Goal: Task Accomplishment & Management: Manage account settings

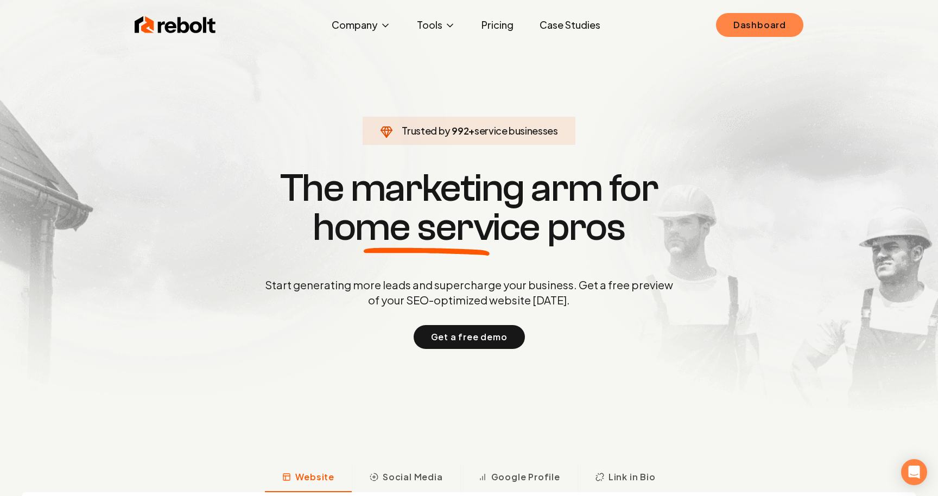
click at [776, 23] on link "Dashboard" at bounding box center [759, 25] width 87 height 24
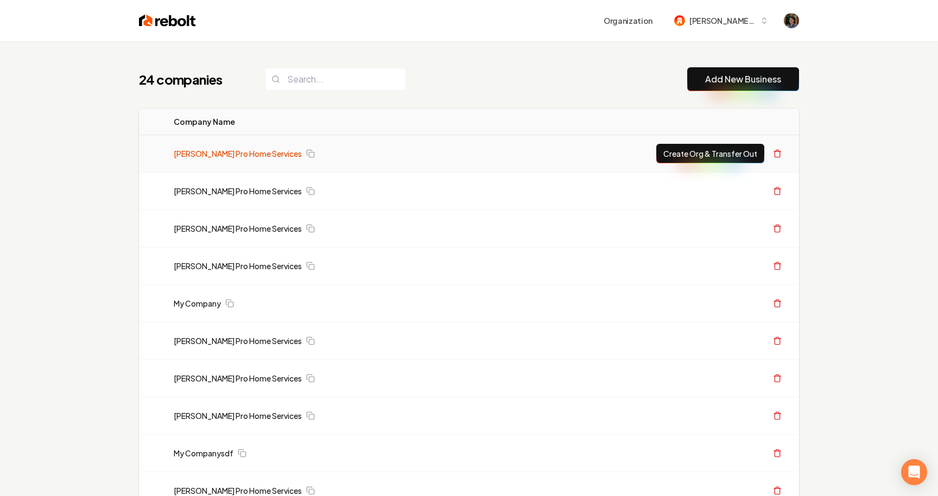
click at [255, 152] on link "[PERSON_NAME] Pro Home Services" at bounding box center [238, 153] width 128 height 11
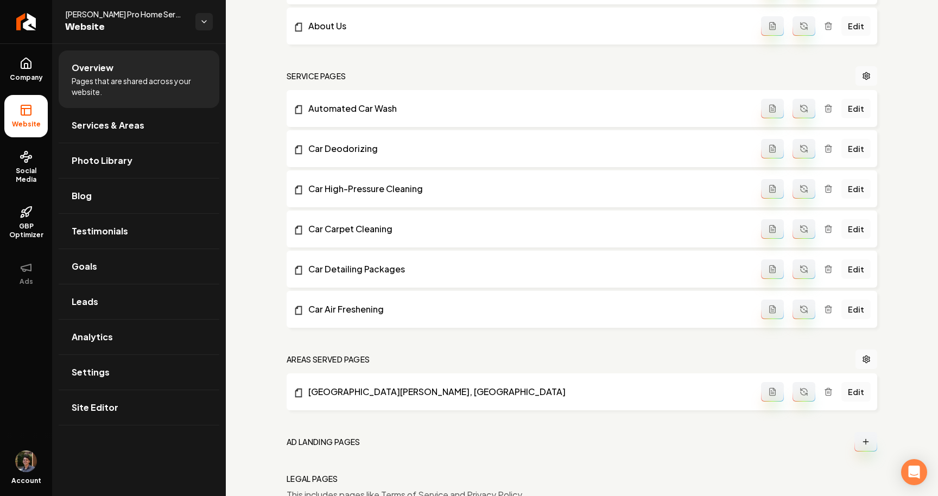
scroll to position [439, 0]
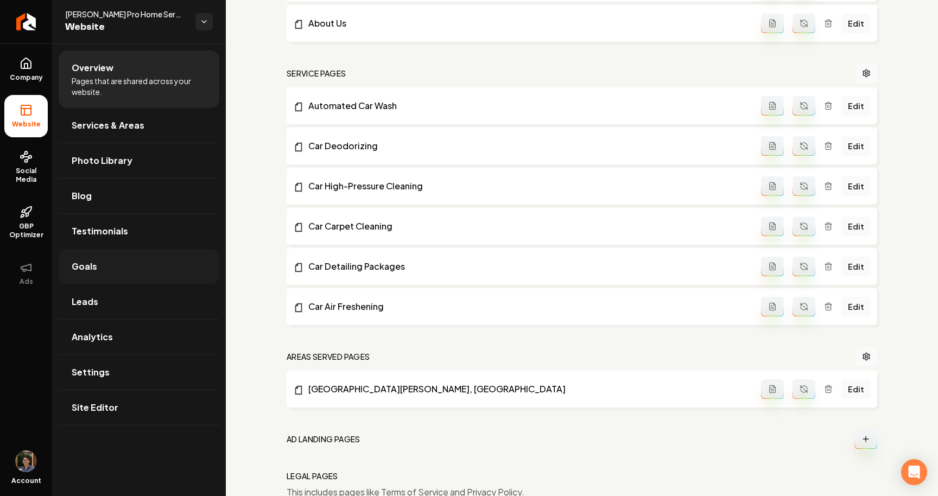
click at [117, 275] on link "Goals" at bounding box center [139, 266] width 161 height 35
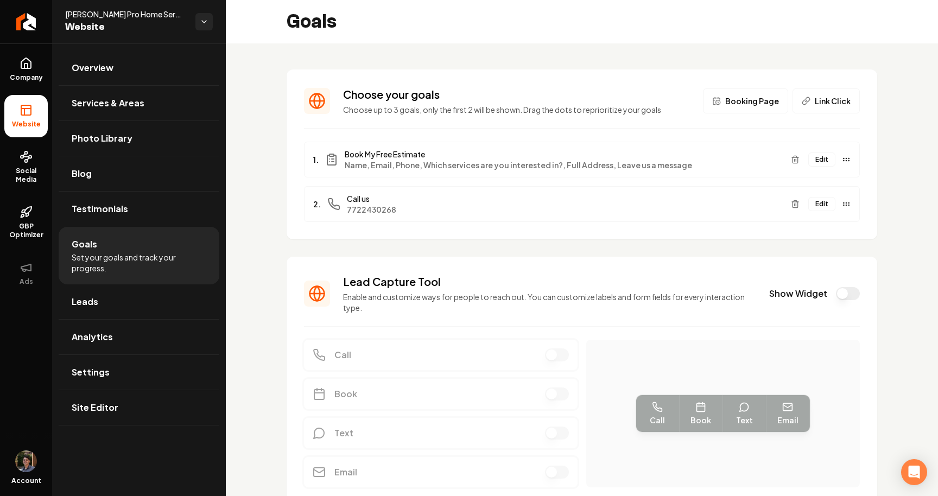
click at [848, 293] on button "Show Widget" at bounding box center [848, 293] width 24 height 13
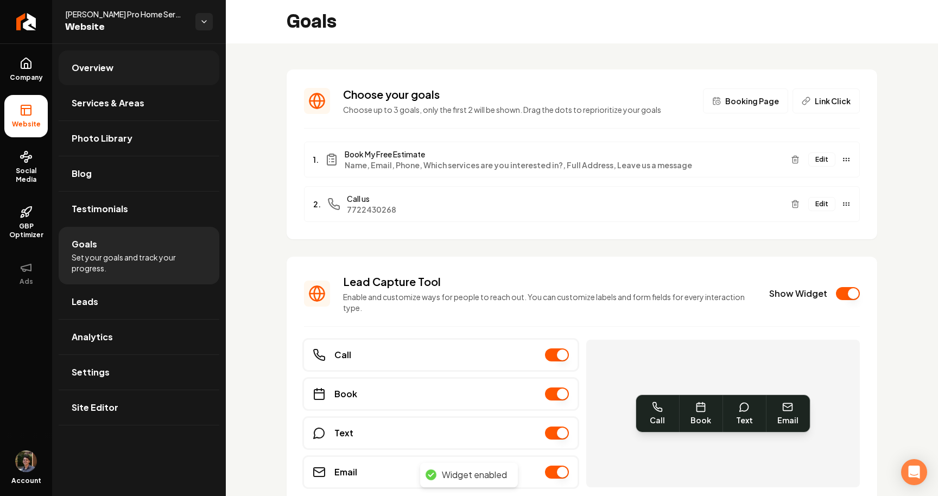
click at [195, 78] on link "Overview" at bounding box center [139, 67] width 161 height 35
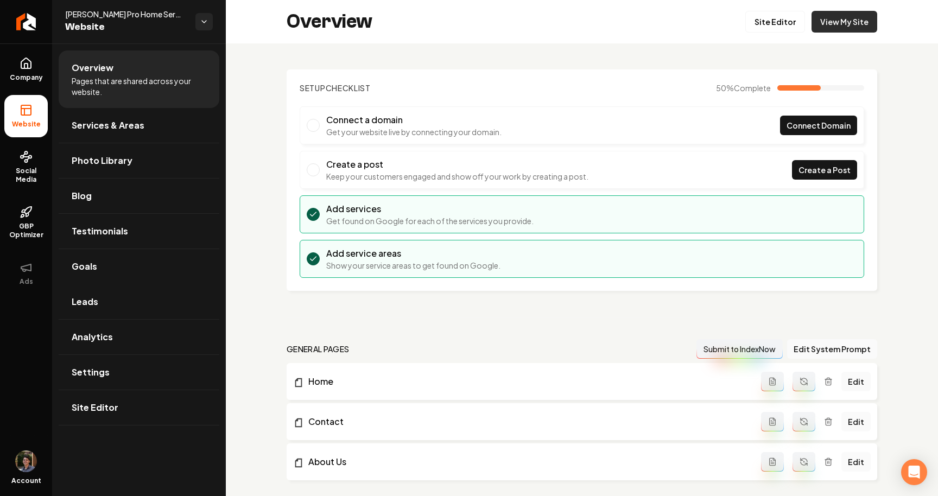
click at [852, 23] on link "View My Site" at bounding box center [844, 22] width 66 height 22
click at [123, 368] on link "Settings" at bounding box center [139, 372] width 161 height 35
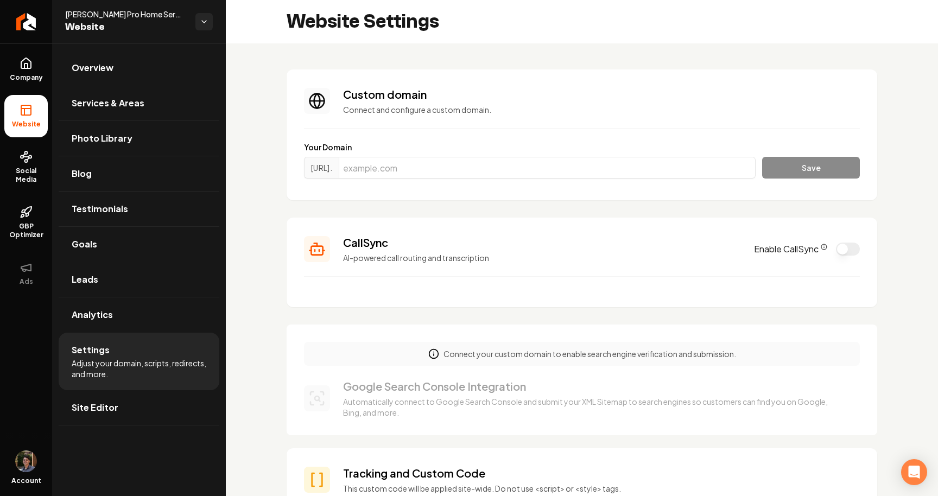
click at [853, 245] on button "Enable CallSync" at bounding box center [848, 249] width 24 height 13
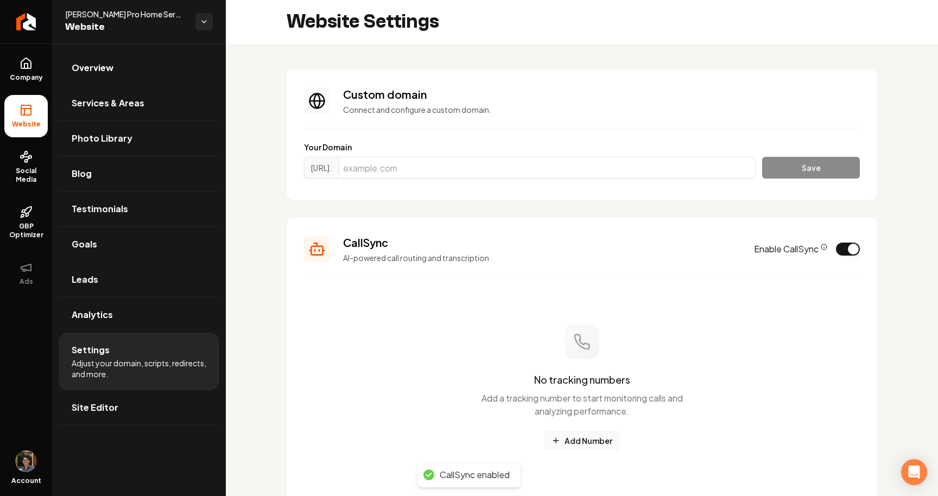
click at [578, 443] on button "Add Number" at bounding box center [581, 441] width 75 height 20
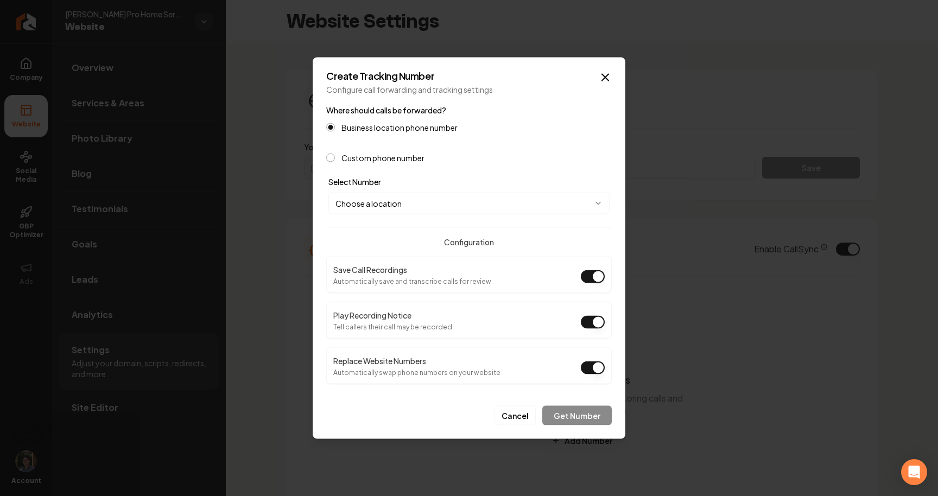
click at [454, 207] on body "Company Website Social Media GBP Optimizer Ads Account Austin's Pro Home Servic…" at bounding box center [469, 248] width 938 height 496
select select "**********"
click at [591, 420] on button "Get Number" at bounding box center [576, 416] width 69 height 20
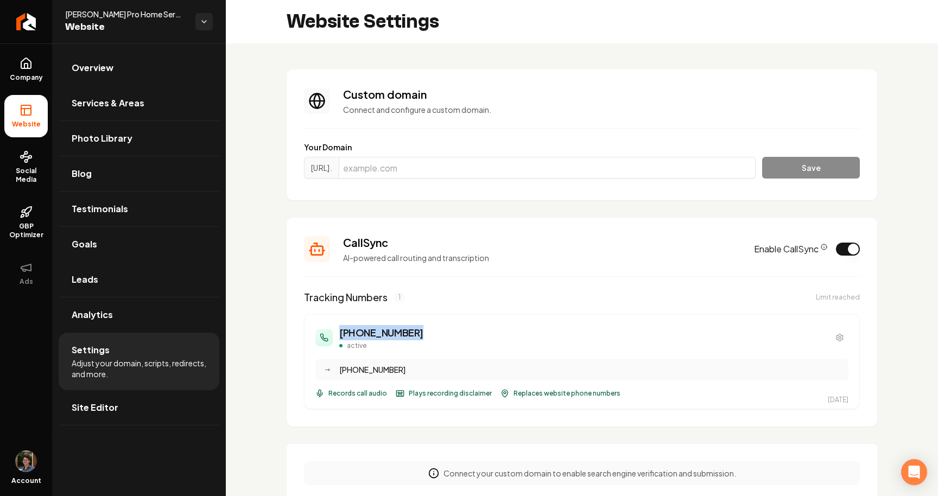
drag, startPoint x: 340, startPoint y: 332, endPoint x: 408, endPoint y: 332, distance: 68.4
click at [408, 332] on div "[PHONE_NUMBER] active" at bounding box center [581, 337] width 533 height 25
copy h3 "[PHONE_NUMBER]"
click at [452, 351] on div "[PHONE_NUMBER] active → [PHONE_NUMBER] Records call audio Plays recording discl…" at bounding box center [581, 361] width 533 height 73
drag, startPoint x: 340, startPoint y: 371, endPoint x: 414, endPoint y: 369, distance: 73.8
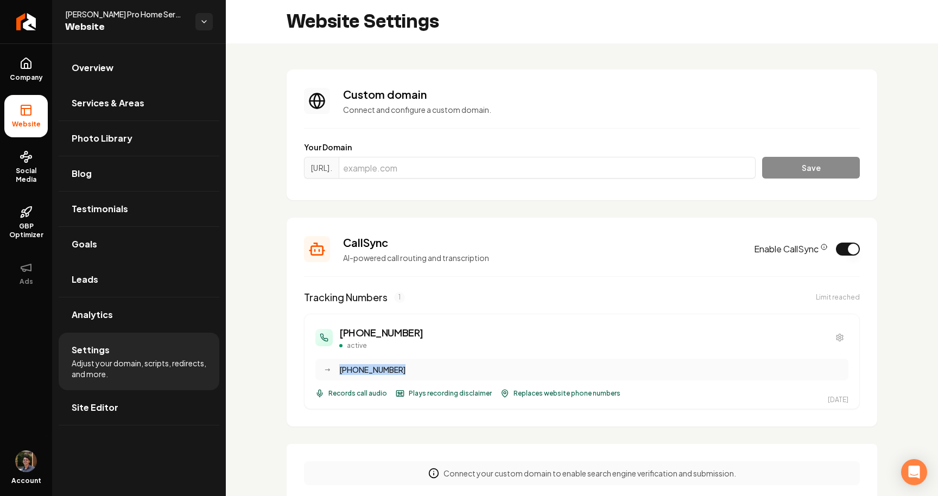
click at [414, 369] on div "[PHONE_NUMBER]" at bounding box center [590, 369] width 503 height 11
copy div "[PHONE_NUMBER]"
click at [105, 250] on link "Goals" at bounding box center [139, 244] width 161 height 35
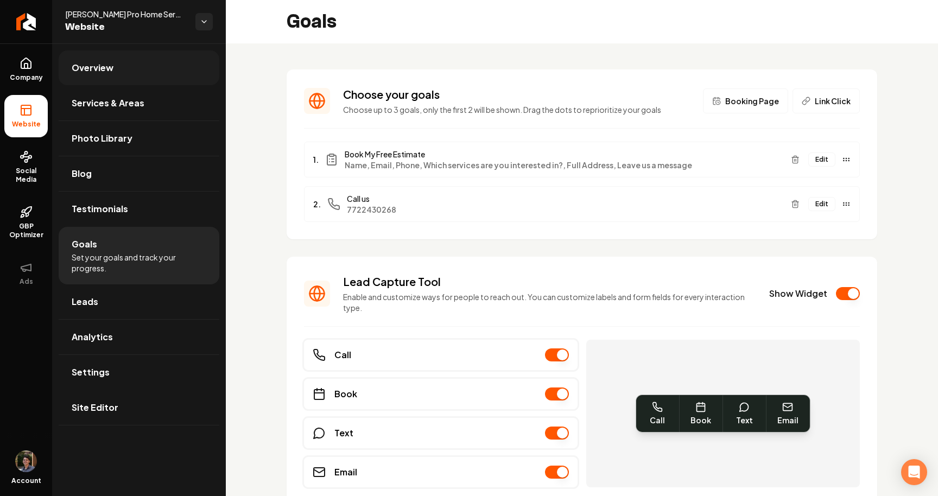
click at [104, 71] on span "Overview" at bounding box center [93, 67] width 42 height 13
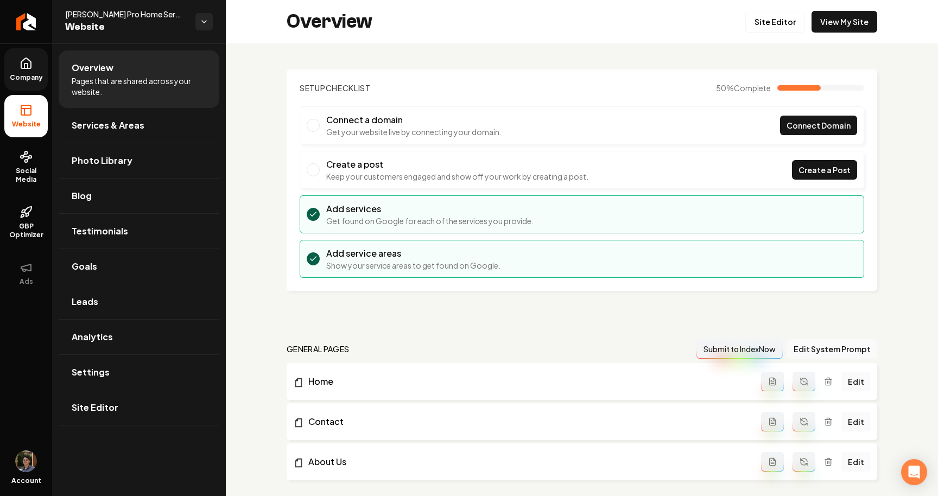
click at [31, 69] on icon at bounding box center [26, 63] width 13 height 13
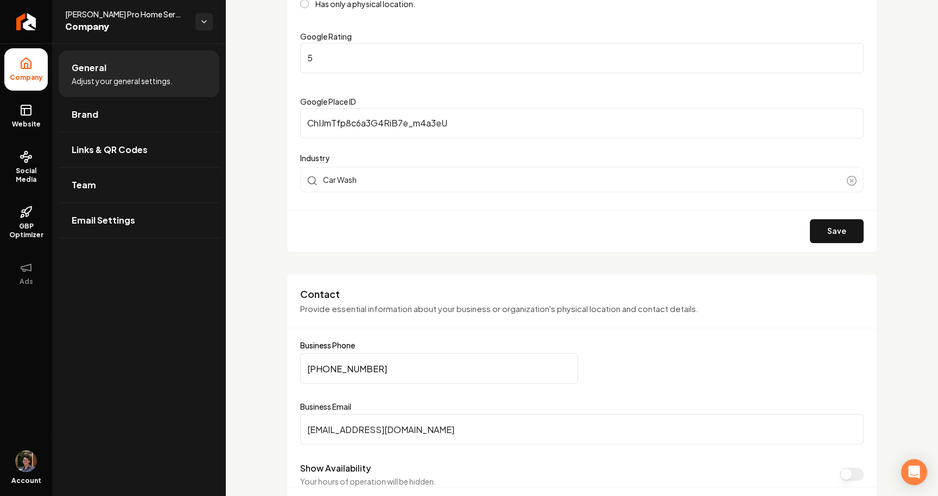
scroll to position [283, 0]
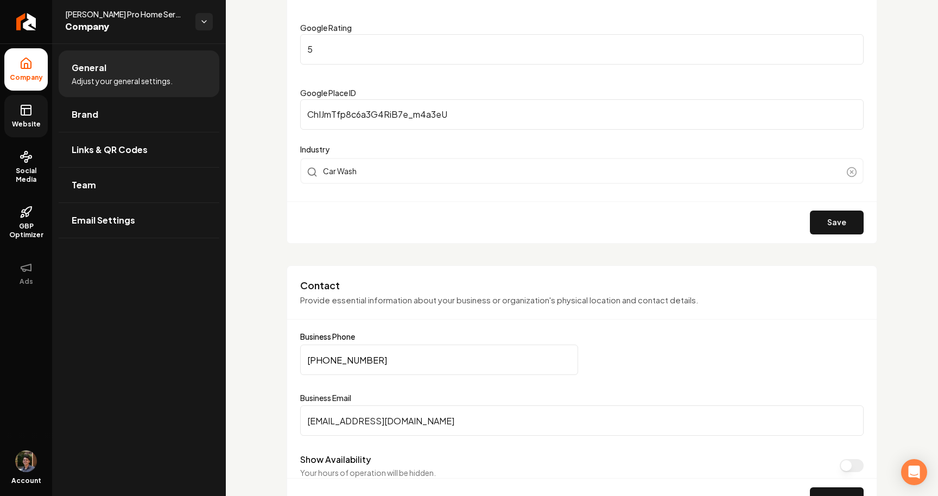
click at [28, 113] on icon at bounding box center [26, 110] width 13 height 13
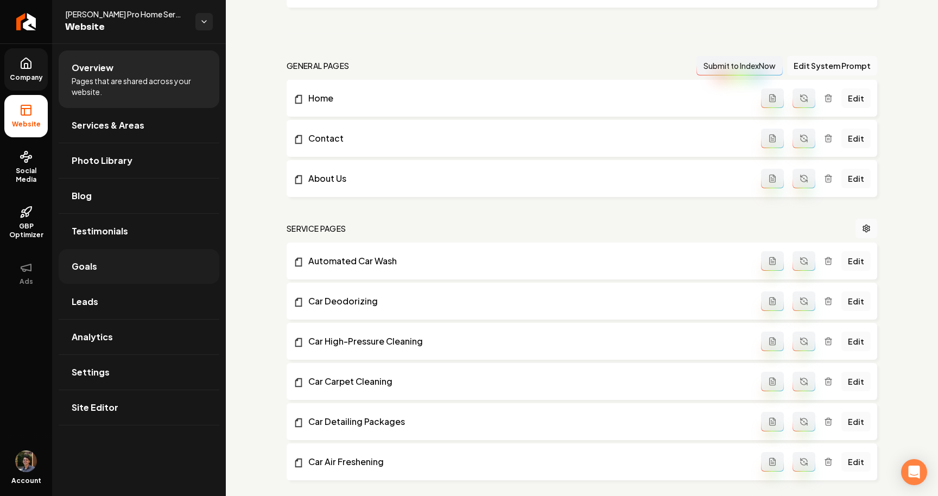
click at [131, 275] on link "Goals" at bounding box center [139, 266] width 161 height 35
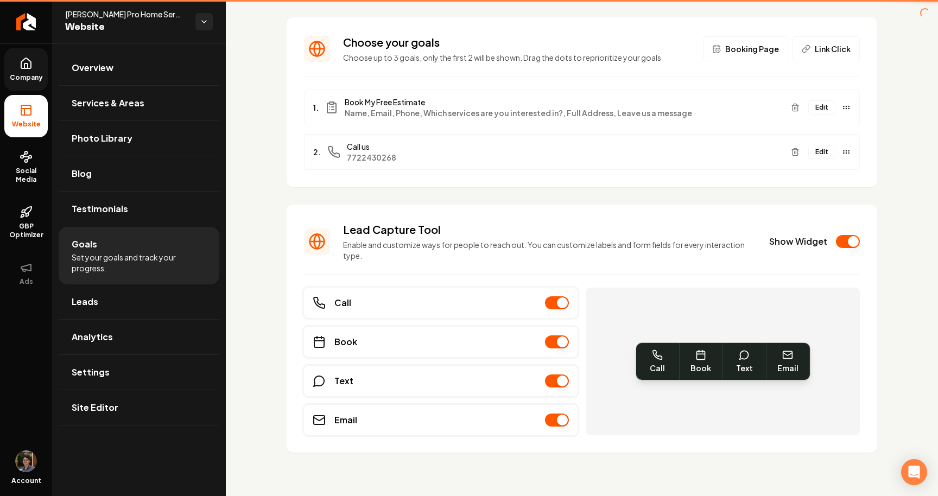
scroll to position [52, 0]
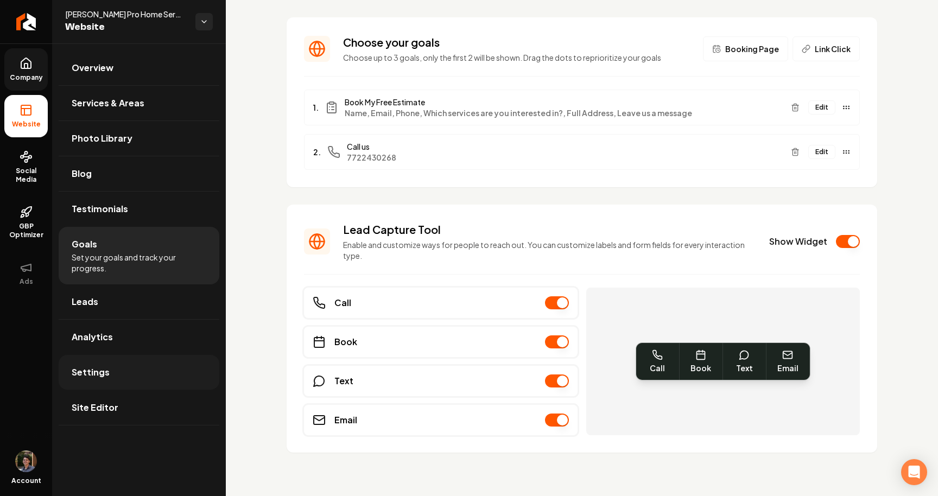
click at [138, 373] on link "Settings" at bounding box center [139, 372] width 161 height 35
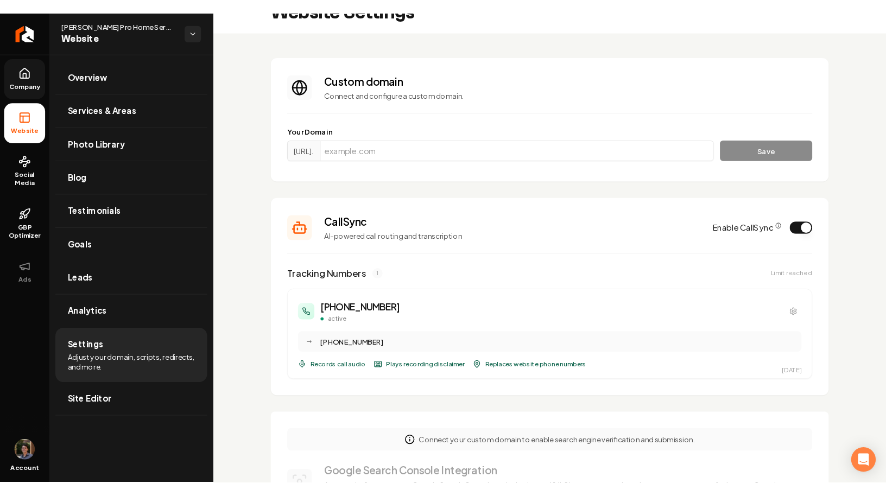
scroll to position [26, 0]
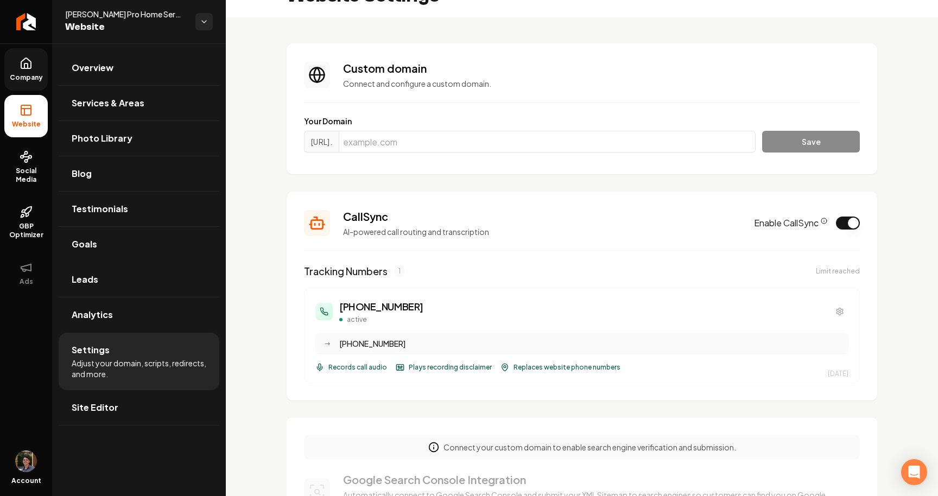
click at [853, 224] on button "Enable CallSync" at bounding box center [848, 223] width 24 height 13
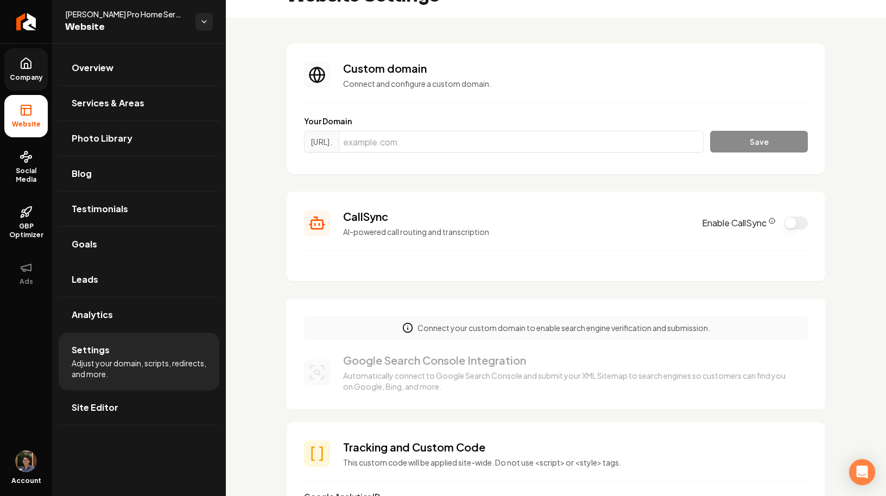
click at [579, 218] on h3 "CallSync" at bounding box center [516, 216] width 346 height 15
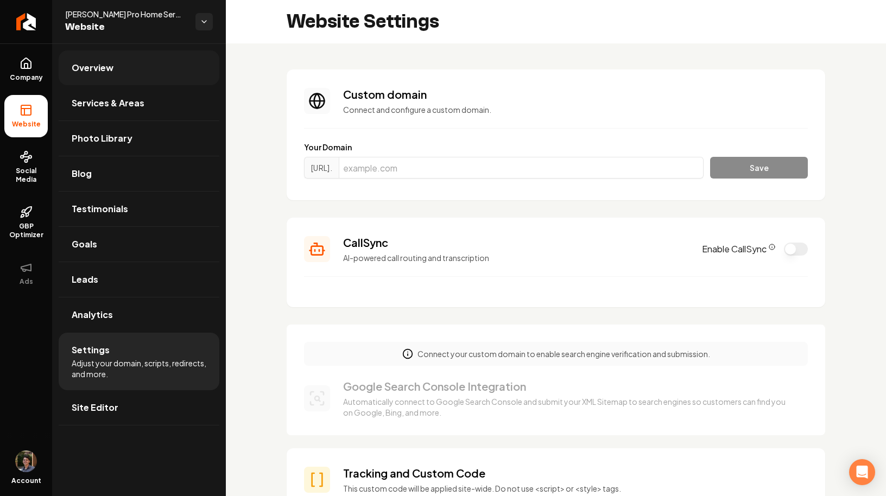
click at [131, 66] on link "Overview" at bounding box center [139, 67] width 161 height 35
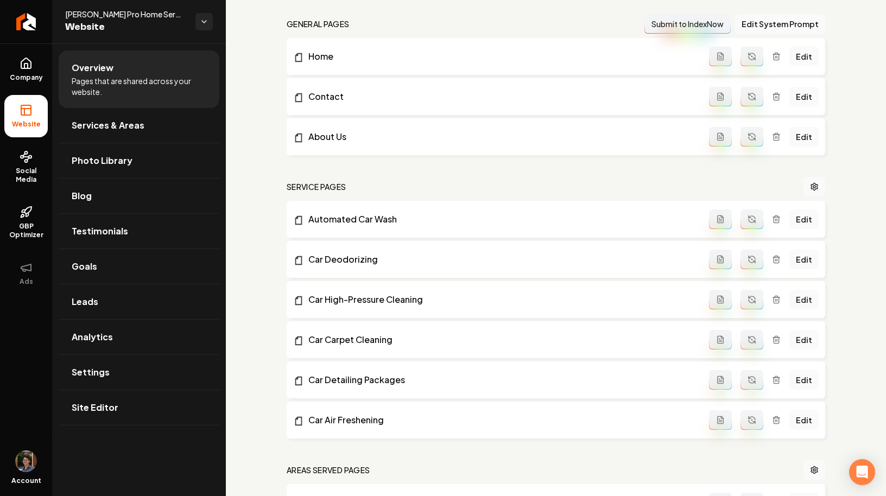
scroll to position [385, 0]
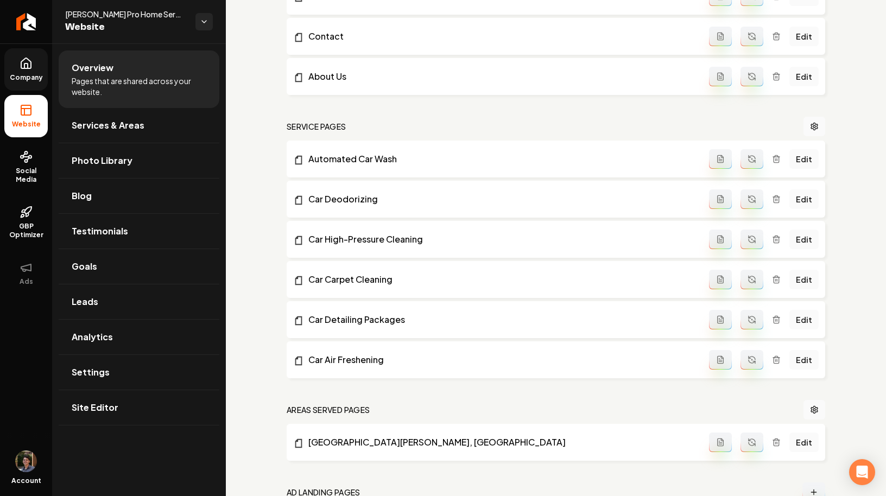
click at [33, 56] on link "Company" at bounding box center [25, 69] width 43 height 42
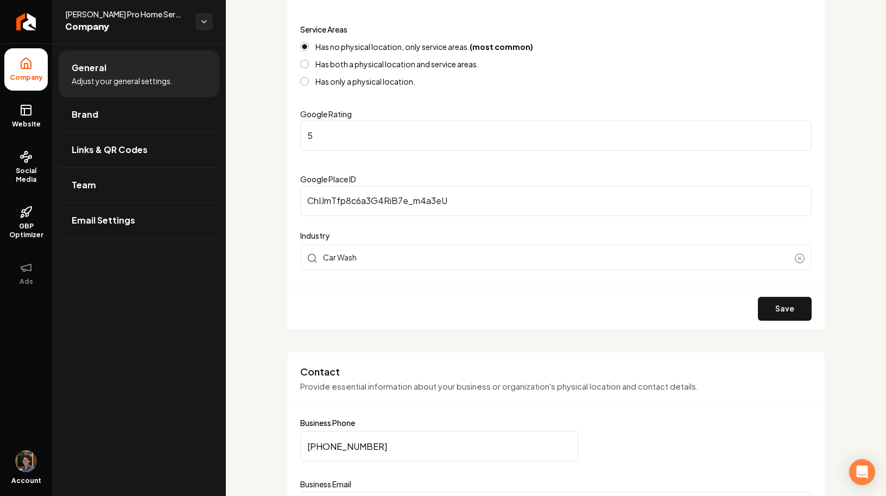
scroll to position [198, 0]
click at [30, 78] on span "Company" at bounding box center [26, 77] width 42 height 9
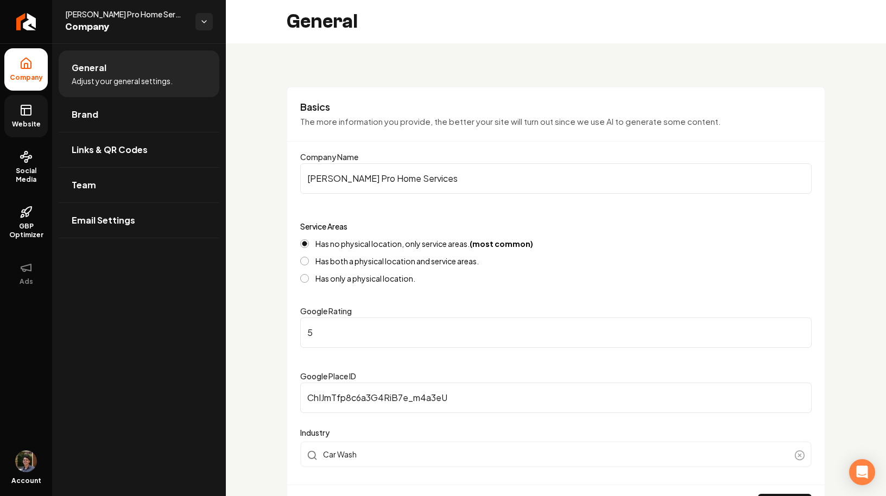
click at [28, 120] on span "Website" at bounding box center [26, 124] width 37 height 9
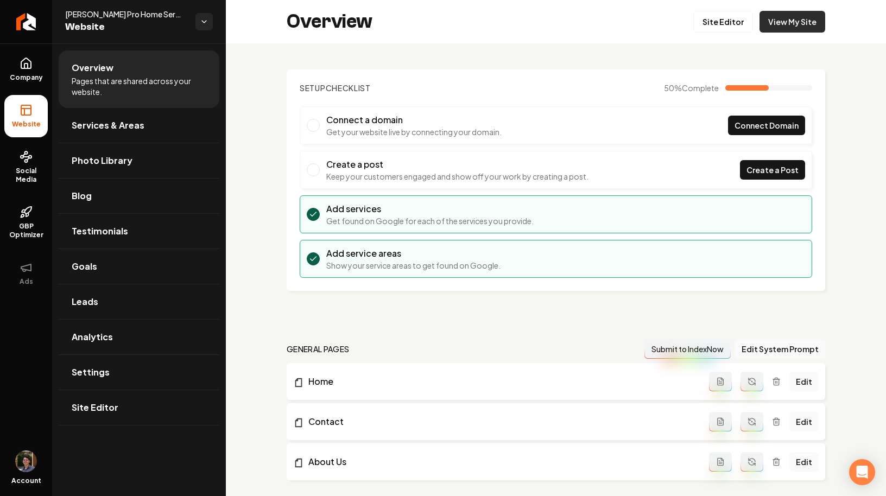
click at [794, 22] on link "View My Site" at bounding box center [792, 22] width 66 height 22
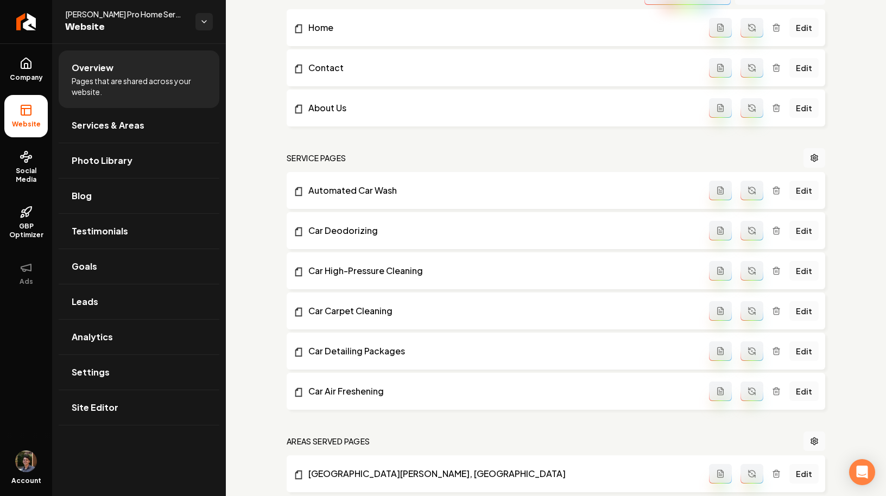
scroll to position [364, 0]
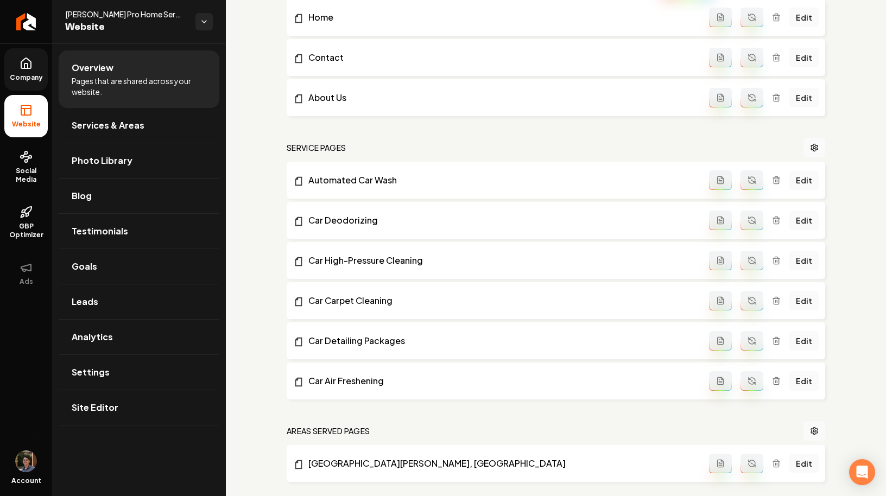
click at [31, 69] on icon at bounding box center [26, 63] width 13 height 13
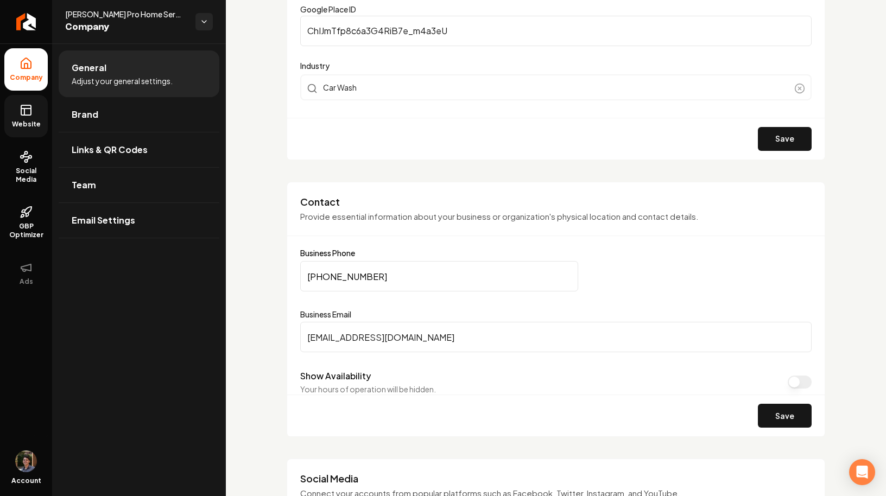
scroll to position [376, 0]
